Goal: Information Seeking & Learning: Understand process/instructions

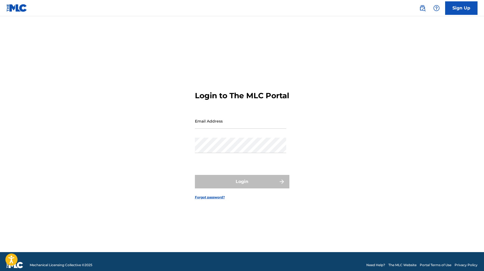
click at [199, 129] on input "Email Address" at bounding box center [240, 120] width 91 height 15
click at [243, 124] on input "Email Address" at bounding box center [240, 120] width 91 height 15
type input "[EMAIL_ADDRESS][DOMAIN_NAME]"
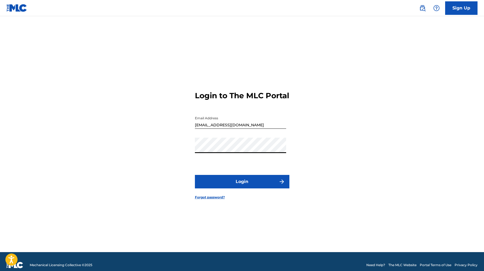
click at [195, 175] on button "Login" at bounding box center [242, 181] width 94 height 13
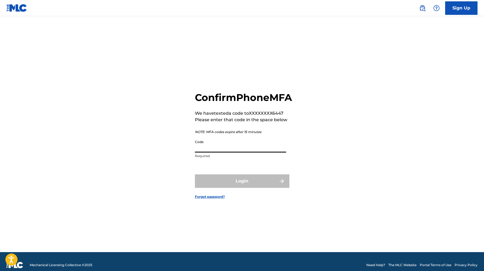
click at [204, 152] on input "Code" at bounding box center [240, 144] width 91 height 15
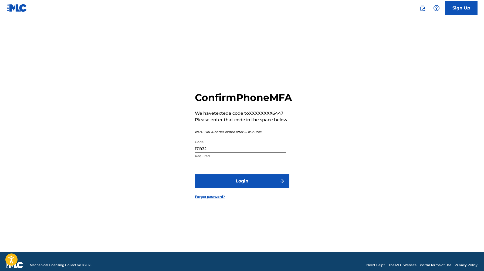
type input "171932"
click at [268, 188] on button "Login" at bounding box center [242, 180] width 94 height 13
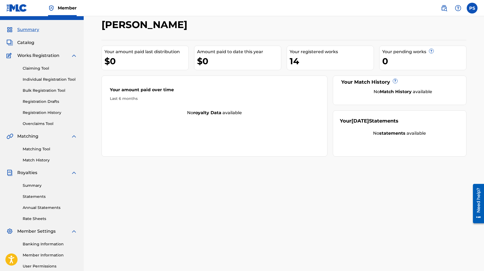
scroll to position [11, 0]
click at [34, 216] on link "Rate Sheets" at bounding box center [50, 219] width 54 height 6
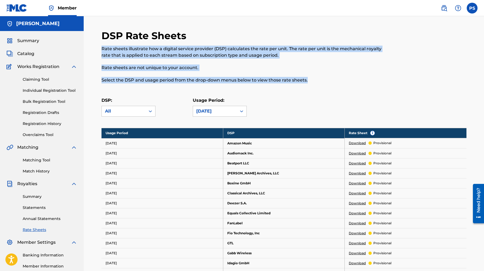
drag, startPoint x: 309, startPoint y: 79, endPoint x: 101, endPoint y: 48, distance: 210.0
click at [101, 48] on div "Rate sheets illustrate how a digital service provider (DSP) calculates the rate…" at bounding box center [241, 65] width 281 height 38
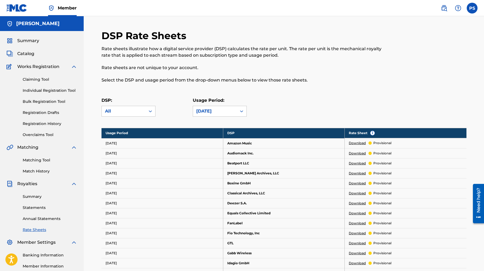
click at [332, 77] on p "Select the DSP and usage period from the drop-down menus below to view those ra…" at bounding box center [241, 80] width 281 height 6
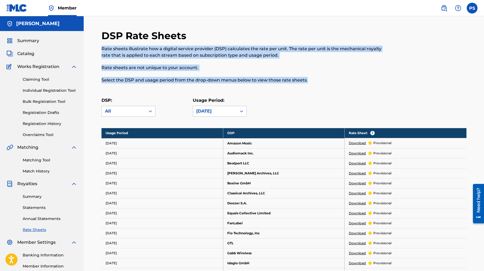
drag, startPoint x: 330, startPoint y: 81, endPoint x: 101, endPoint y: 46, distance: 231.4
click at [101, 46] on div "Rate sheets illustrate how a digital service provider (DSP) calculates the rate…" at bounding box center [241, 65] width 281 height 38
click at [101, 46] on p "Rate sheets illustrate how a digital service provider (DSP) calculates the rate…" at bounding box center [241, 52] width 281 height 13
drag, startPoint x: 100, startPoint y: 46, endPoint x: 312, endPoint y: 87, distance: 215.9
click at [312, 87] on div "DSP Rate Sheets Rate sheets illustrate how a digital service provider (DSP) cal…" at bounding box center [284, 270] width 378 height 481
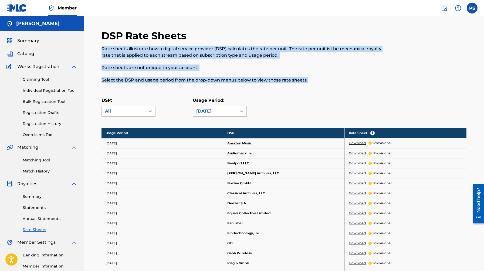
click at [317, 78] on p "Select the DSP and usage period from the drop-down menus below to view those ra…" at bounding box center [241, 80] width 281 height 6
